Goal: Task Accomplishment & Management: Manage account settings

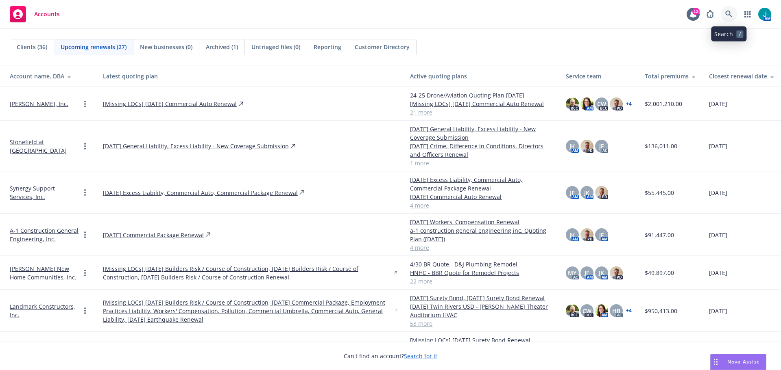
click at [730, 13] on icon at bounding box center [728, 14] width 7 height 7
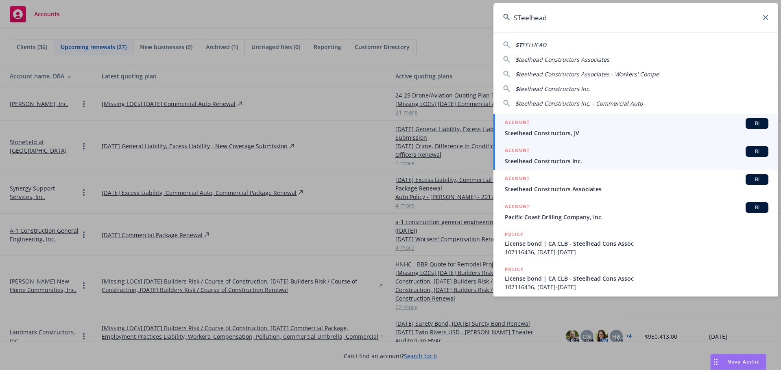
type input "STeelhead"
click at [749, 152] on span "BI" at bounding box center [757, 151] width 16 height 7
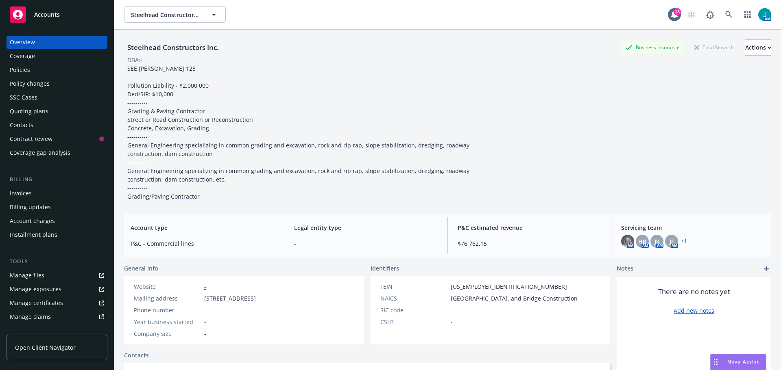
click at [27, 197] on div "Invoices" at bounding box center [21, 193] width 22 height 13
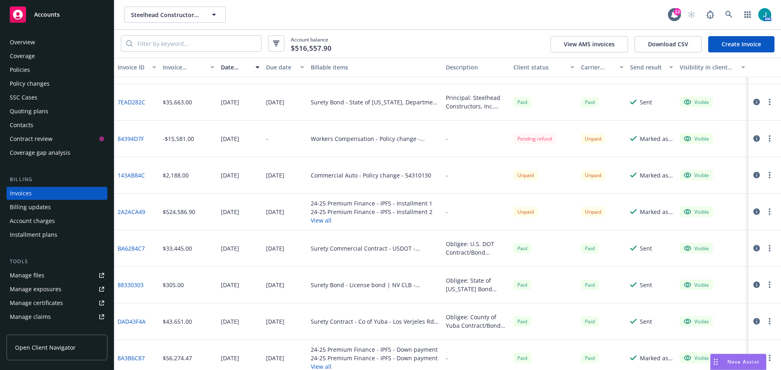
scroll to position [475, 0]
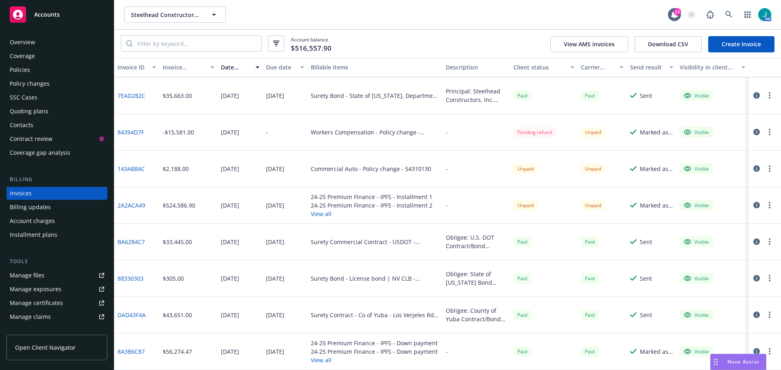
click at [138, 205] on link "2A2ACA49" at bounding box center [132, 205] width 28 height 9
click at [319, 213] on button "View all" at bounding box center [372, 214] width 122 height 9
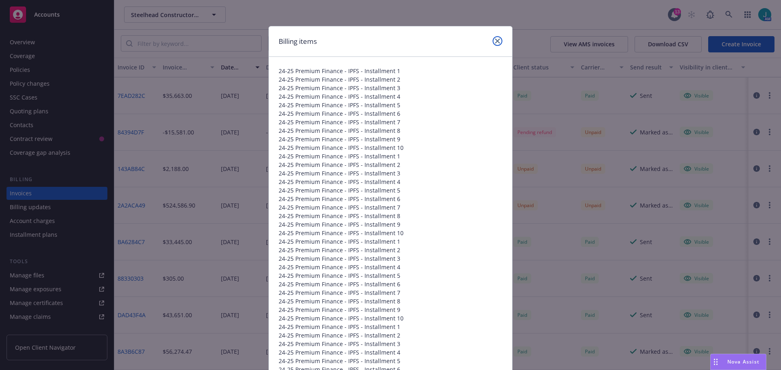
click at [495, 39] on icon "close" at bounding box center [497, 41] width 5 height 5
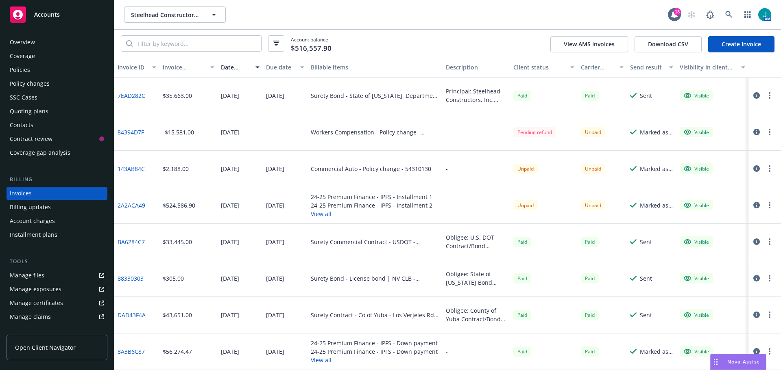
click at [764, 209] on button "button" at bounding box center [769, 205] width 10 height 10
click at [267, 203] on div "[DATE]" at bounding box center [275, 205] width 18 height 9
click at [130, 206] on link "2A2ACA49" at bounding box center [132, 205] width 28 height 9
click at [764, 207] on button "button" at bounding box center [769, 205] width 10 height 10
click at [462, 205] on div "-" at bounding box center [475, 205] width 67 height 37
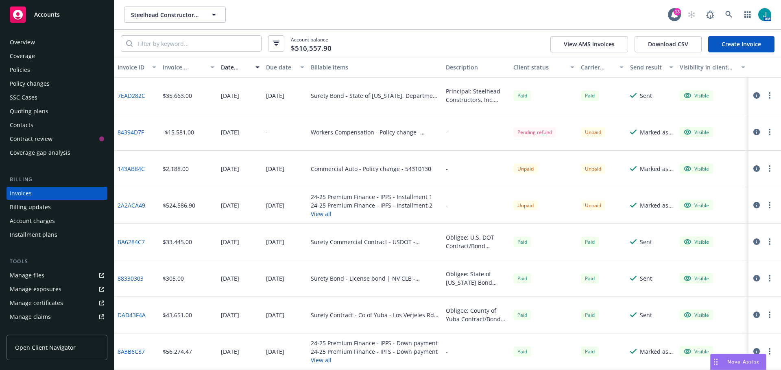
click at [768, 207] on icon "button" at bounding box center [769, 205] width 2 height 7
click at [349, 205] on div "24-25 Premium Finance - IPFS - Installment 2" at bounding box center [372, 205] width 122 height 9
click at [20, 71] on div "Policies" at bounding box center [20, 69] width 20 height 13
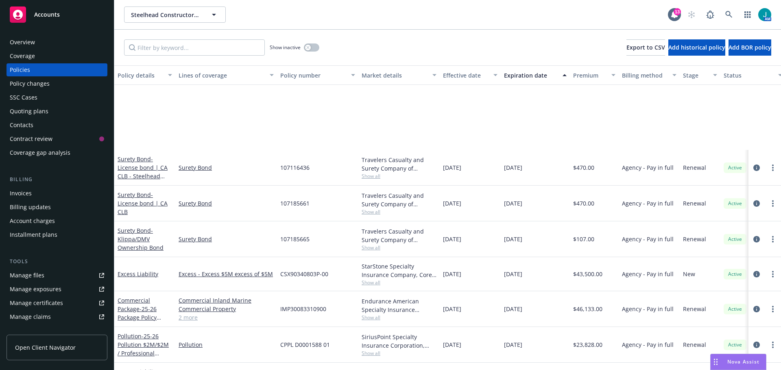
scroll to position [122, 0]
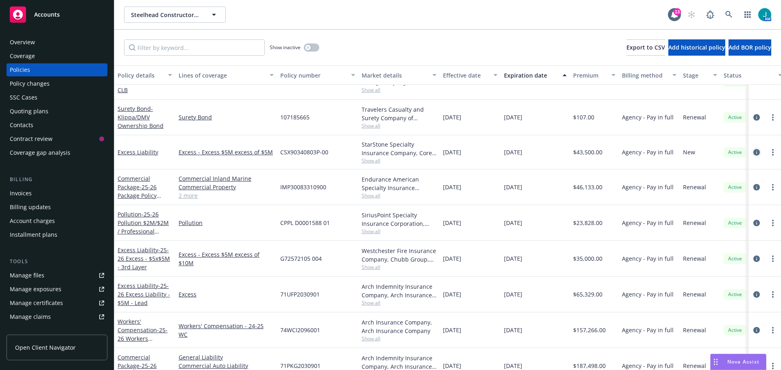
click at [753, 151] on icon "circleInformation" at bounding box center [756, 152] width 7 height 7
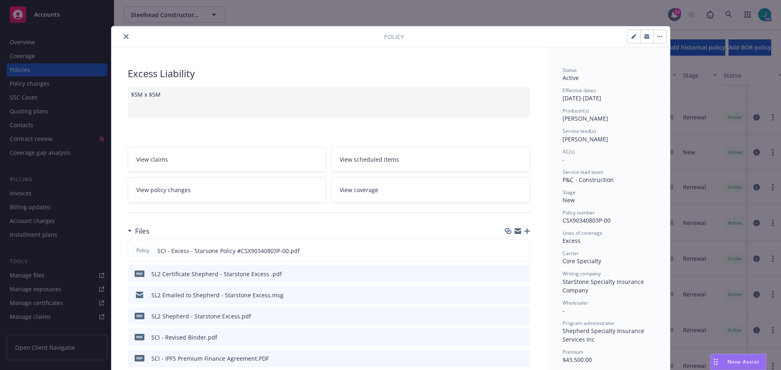
click at [124, 35] on icon "close" at bounding box center [126, 36] width 5 height 5
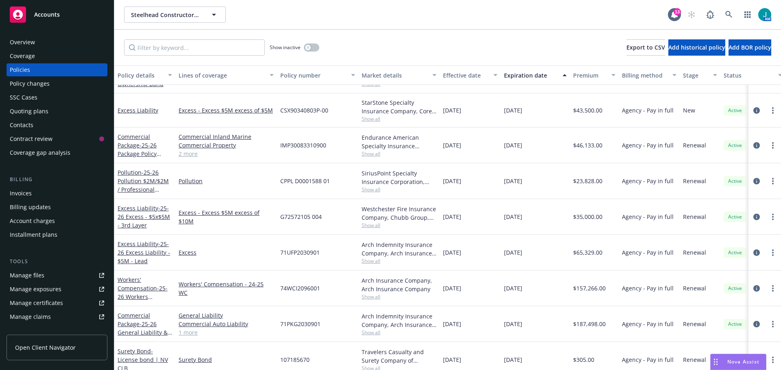
scroll to position [163, 0]
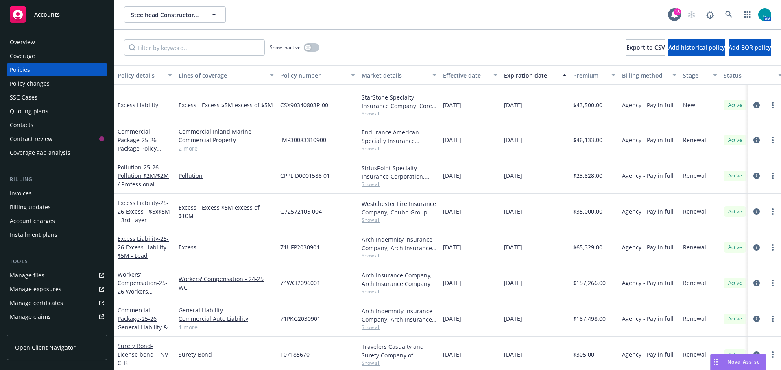
click at [35, 192] on div "Invoices" at bounding box center [57, 193] width 94 height 13
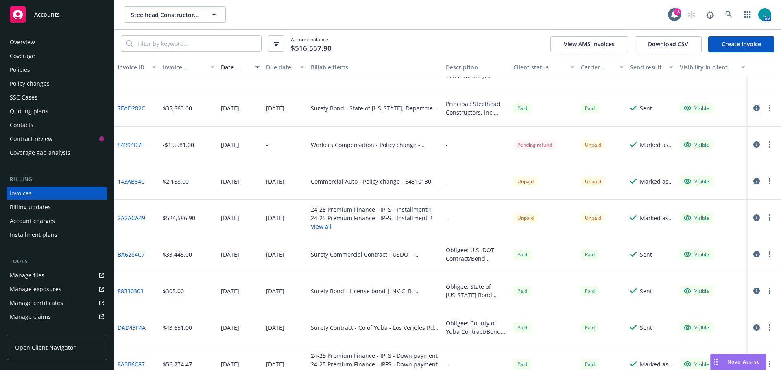
scroll to position [475, 0]
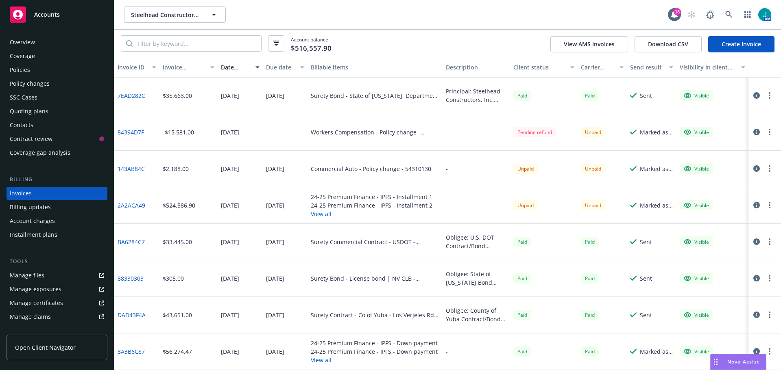
click at [768, 203] on icon "button" at bounding box center [769, 205] width 2 height 7
click at [685, 336] on link "Void" at bounding box center [716, 336] width 104 height 16
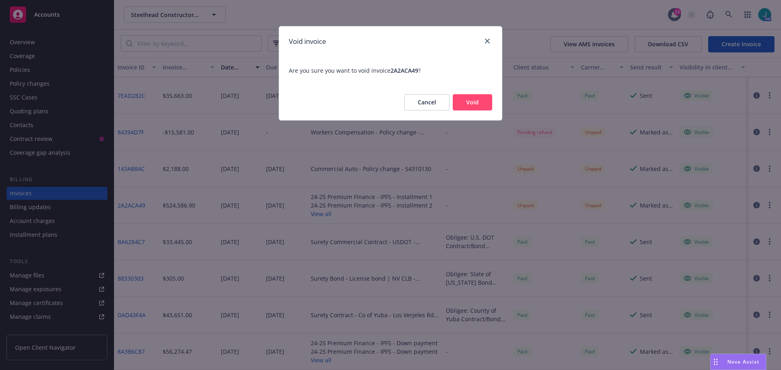
click at [481, 104] on button "Void" at bounding box center [472, 102] width 39 height 16
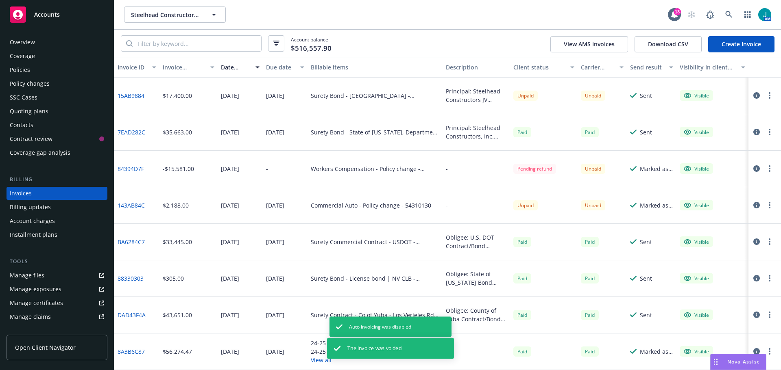
scroll to position [439, 0]
